Goal: Task Accomplishment & Management: Manage account settings

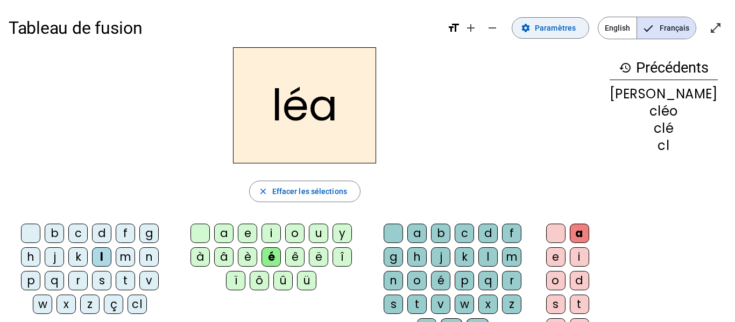
click at [554, 29] on span "Paramètres" at bounding box center [555, 28] width 41 height 13
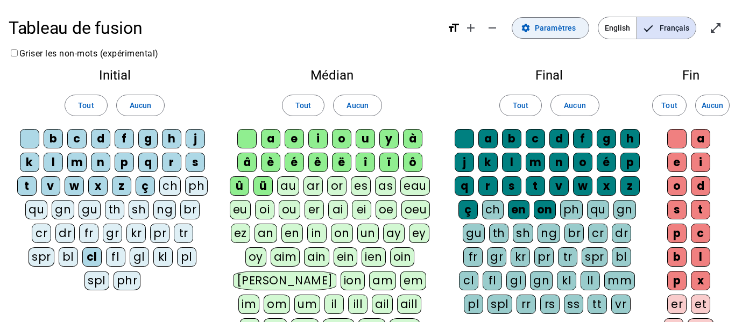
click at [554, 29] on span "Paramètres" at bounding box center [555, 28] width 41 height 13
click at [90, 108] on span "Tout" at bounding box center [86, 105] width 16 height 13
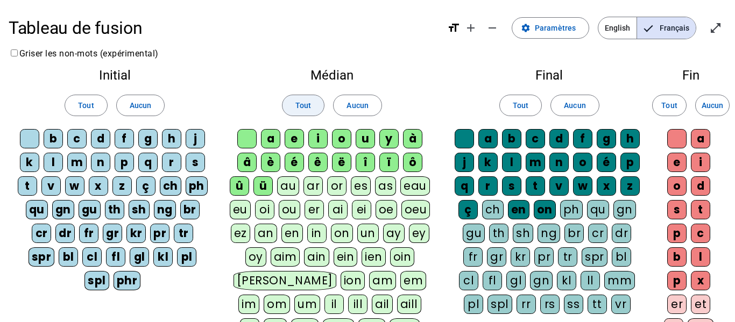
click at [302, 110] on span "Tout" at bounding box center [303, 105] width 16 height 13
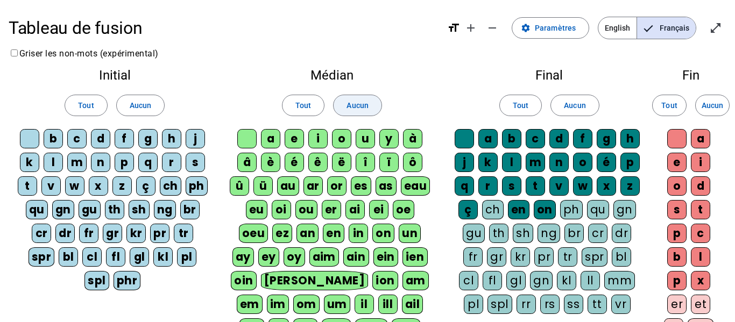
click at [378, 104] on span at bounding box center [357, 106] width 47 height 26
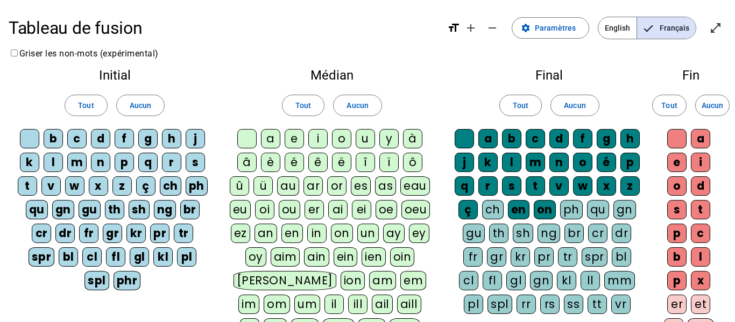
click at [266, 137] on div "a" at bounding box center [270, 138] width 19 height 19
click at [269, 161] on div "è" at bounding box center [270, 162] width 19 height 19
click at [239, 160] on div "â" at bounding box center [246, 162] width 19 height 19
click at [246, 138] on div at bounding box center [246, 138] width 19 height 19
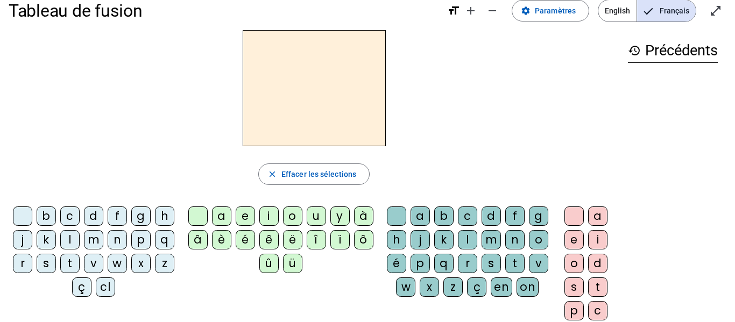
scroll to position [18, 0]
